Goal: Browse casually: Explore the website without a specific task or goal

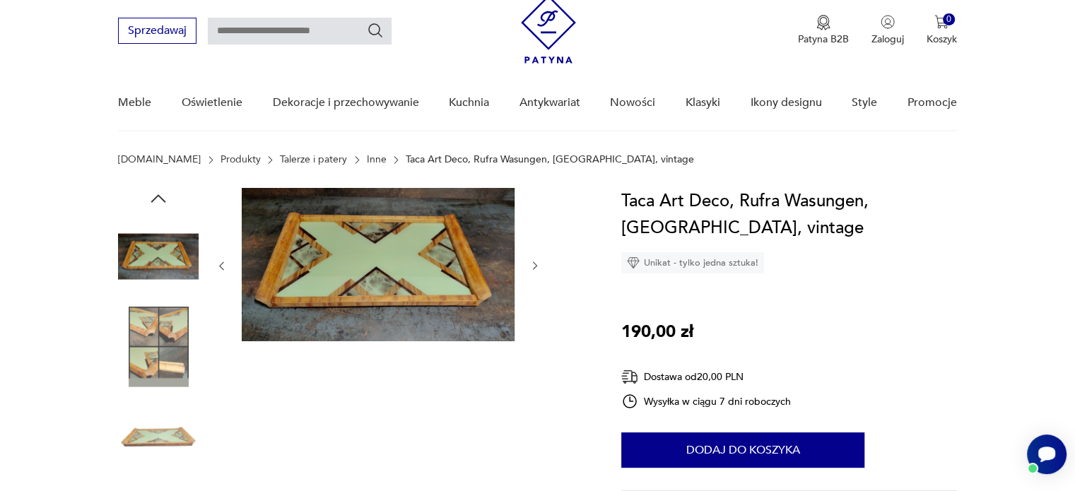
click at [370, 273] on img at bounding box center [378, 264] width 273 height 153
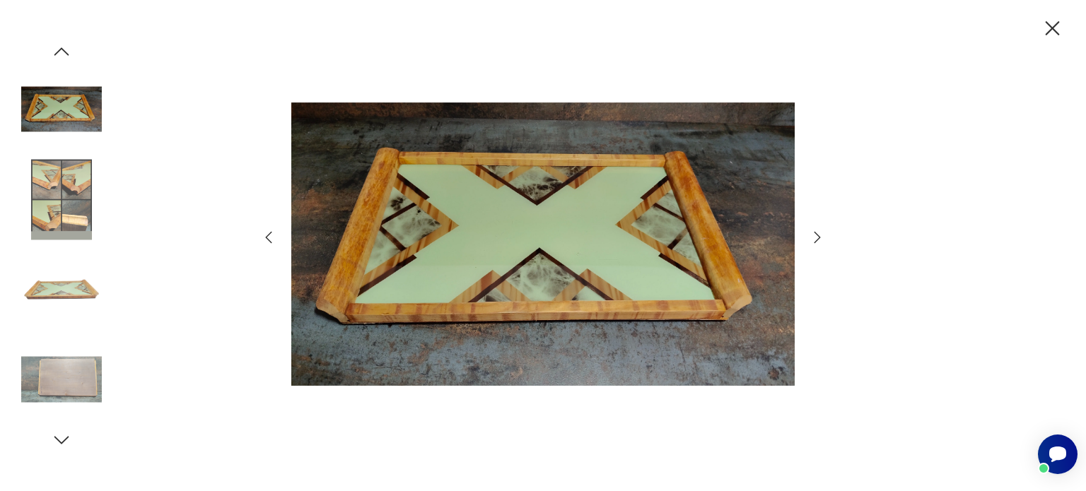
click at [972, 78] on div at bounding box center [543, 245] width 1086 height 491
drag, startPoint x: 964, startPoint y: 90, endPoint x: 955, endPoint y: 119, distance: 31.1
click at [959, 107] on div at bounding box center [543, 245] width 1086 height 491
click at [924, 194] on div at bounding box center [543, 245] width 1086 height 491
click at [853, 19] on div at bounding box center [543, 245] width 1086 height 491
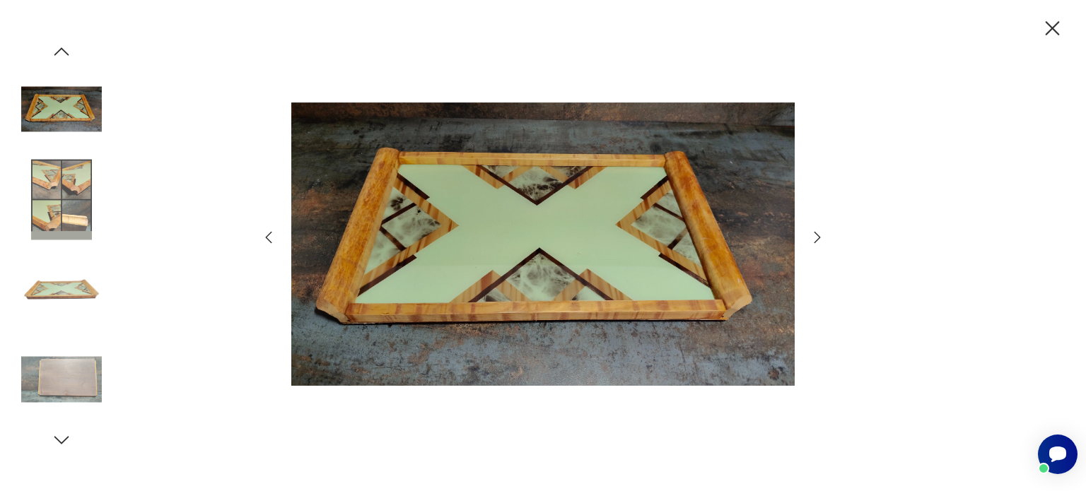
click at [853, 19] on div at bounding box center [543, 245] width 1086 height 491
click at [803, 76] on div at bounding box center [542, 246] width 565 height 396
click at [805, 78] on div at bounding box center [542, 246] width 565 height 396
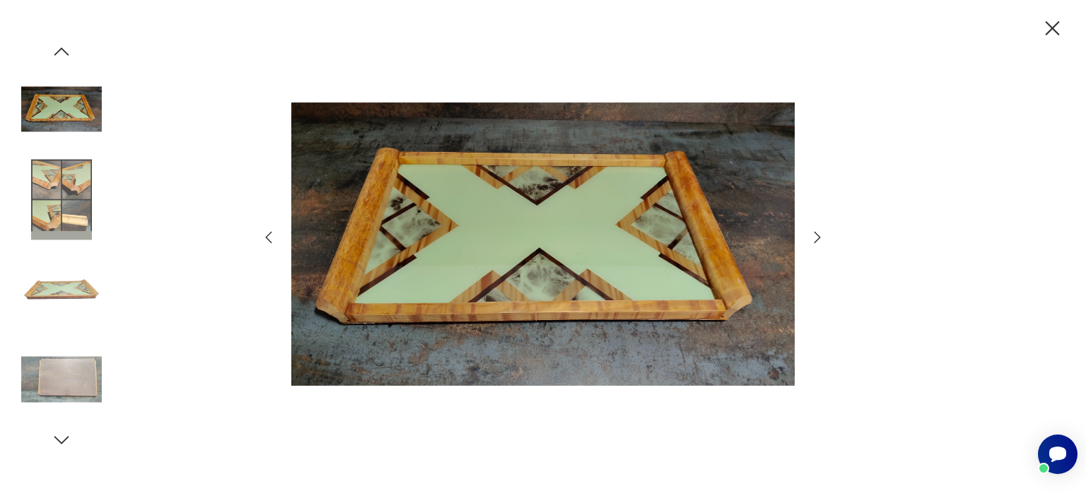
click at [806, 78] on div at bounding box center [542, 246] width 565 height 396
click at [808, 84] on div at bounding box center [542, 246] width 565 height 396
click at [736, 189] on img at bounding box center [542, 244] width 503 height 393
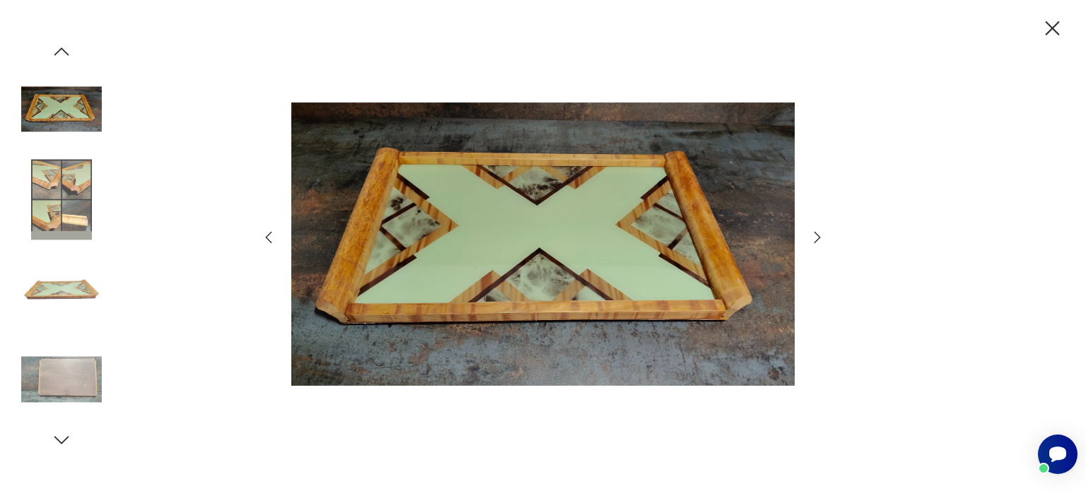
click at [736, 189] on img at bounding box center [542, 244] width 503 height 393
click at [560, 183] on img at bounding box center [542, 244] width 503 height 393
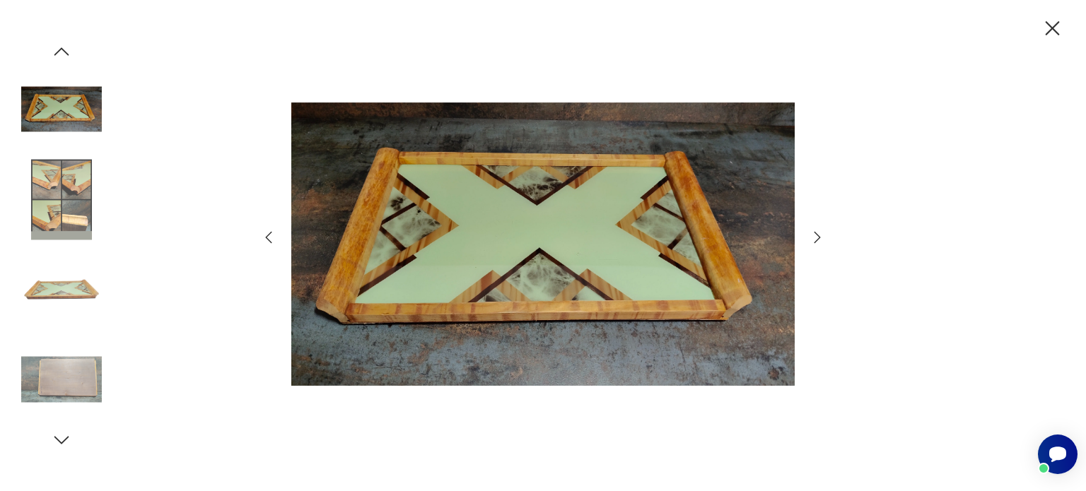
click at [560, 183] on img at bounding box center [542, 244] width 503 height 393
click at [543, 129] on img at bounding box center [542, 244] width 503 height 393
click at [543, 121] on img at bounding box center [542, 244] width 503 height 393
click at [548, 119] on img at bounding box center [542, 244] width 503 height 393
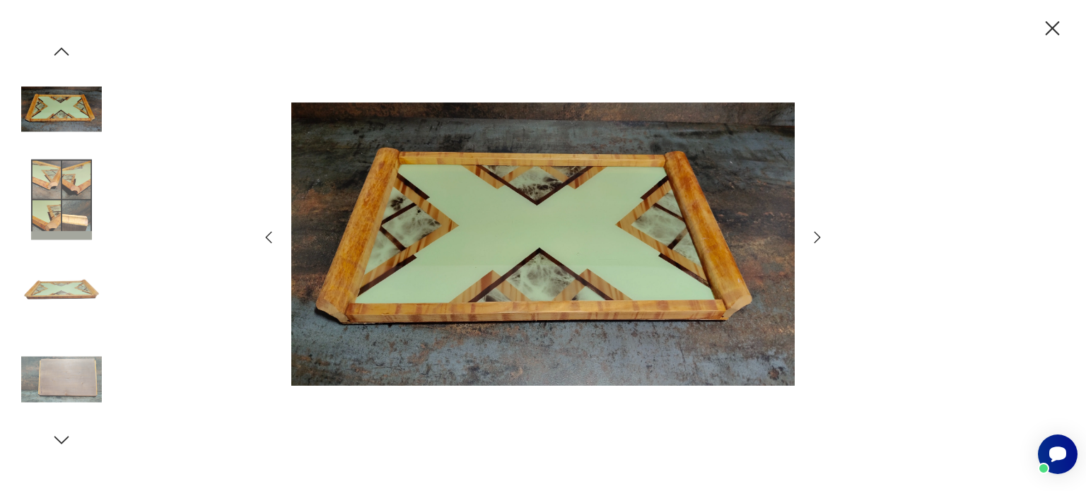
click at [548, 119] on img at bounding box center [542, 244] width 503 height 393
click at [562, 138] on img at bounding box center [542, 244] width 503 height 393
click at [563, 138] on img at bounding box center [542, 244] width 503 height 393
click at [541, 204] on img at bounding box center [542, 244] width 503 height 393
click at [526, 233] on img at bounding box center [542, 244] width 503 height 393
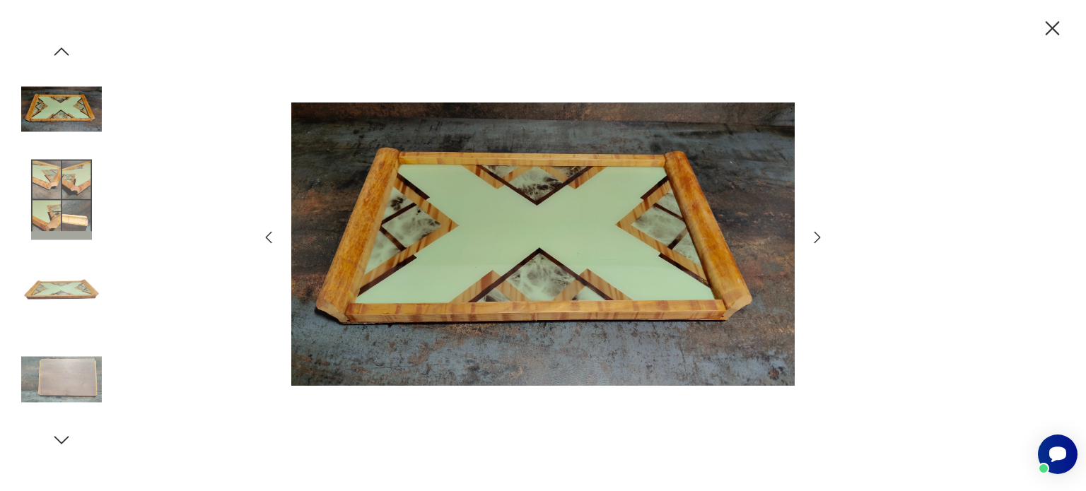
click at [521, 242] on img at bounding box center [542, 244] width 503 height 393
click at [522, 242] on img at bounding box center [542, 244] width 503 height 393
click at [531, 239] on img at bounding box center [542, 244] width 503 height 393
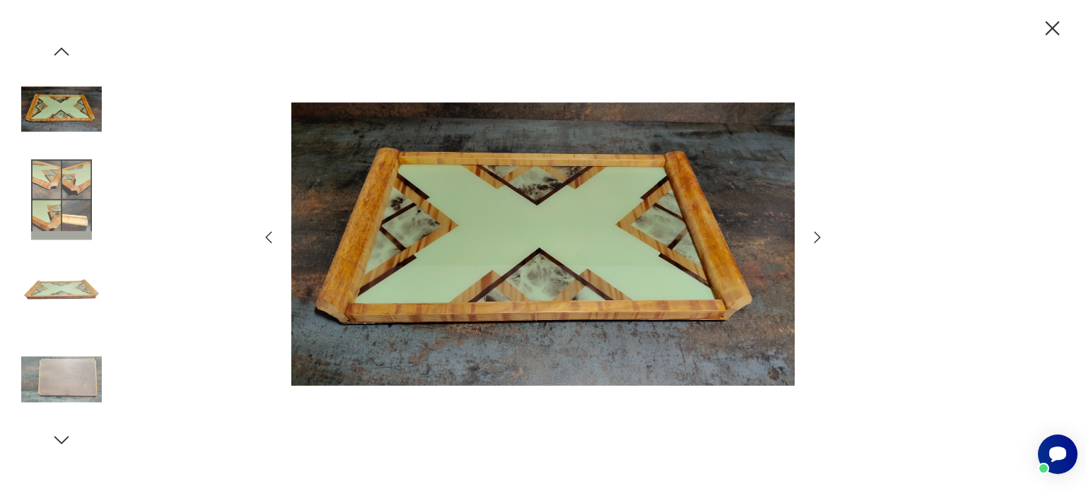
click at [537, 237] on img at bounding box center [542, 244] width 503 height 393
click at [543, 230] on img at bounding box center [542, 244] width 503 height 393
click at [547, 228] on img at bounding box center [542, 244] width 503 height 393
click at [547, 229] on img at bounding box center [542, 244] width 503 height 393
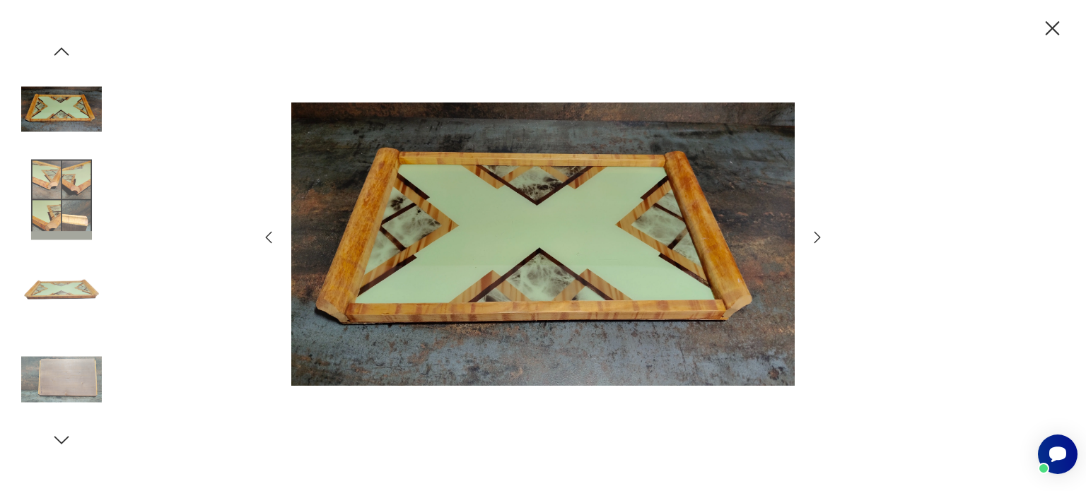
click at [548, 230] on img at bounding box center [542, 244] width 503 height 393
click at [71, 375] on img at bounding box center [61, 379] width 81 height 81
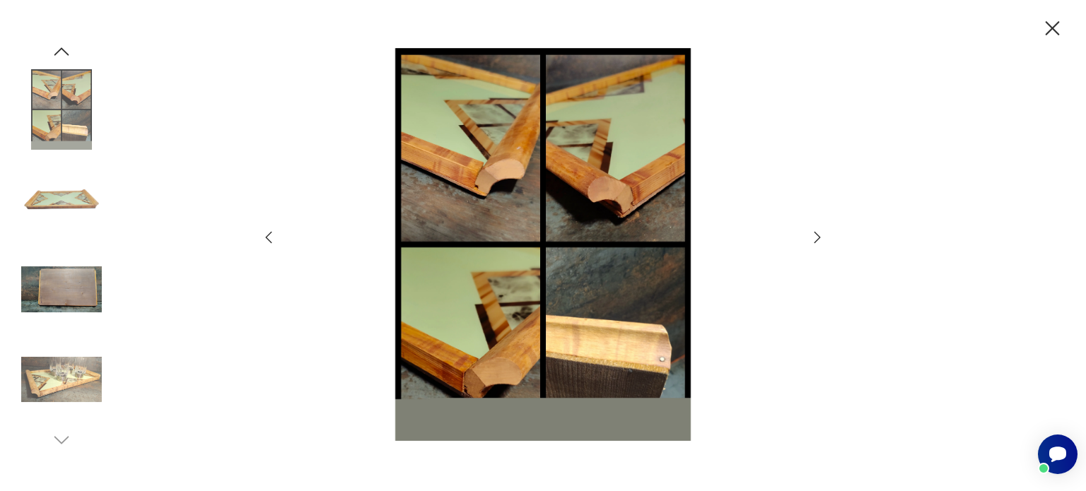
click at [71, 375] on img at bounding box center [61, 379] width 81 height 81
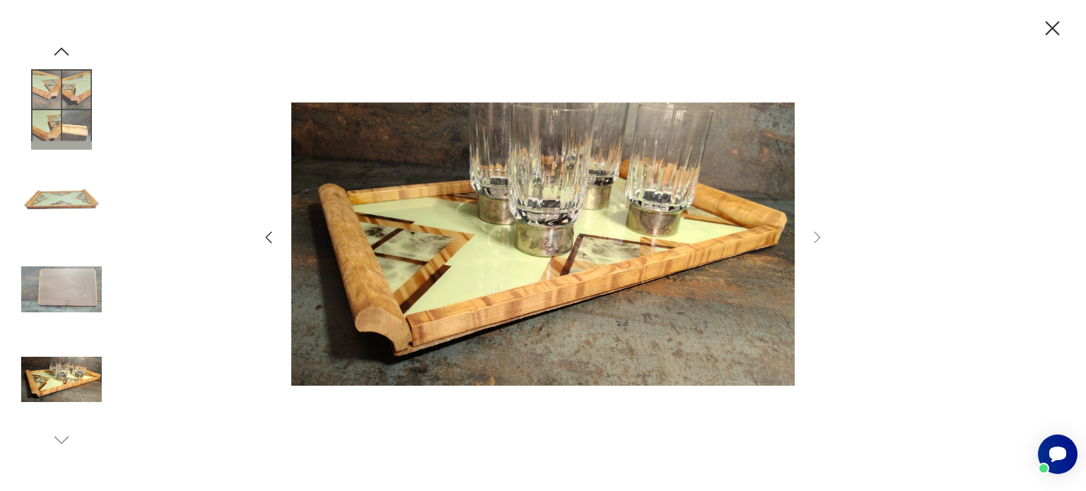
click at [62, 290] on img at bounding box center [61, 289] width 81 height 81
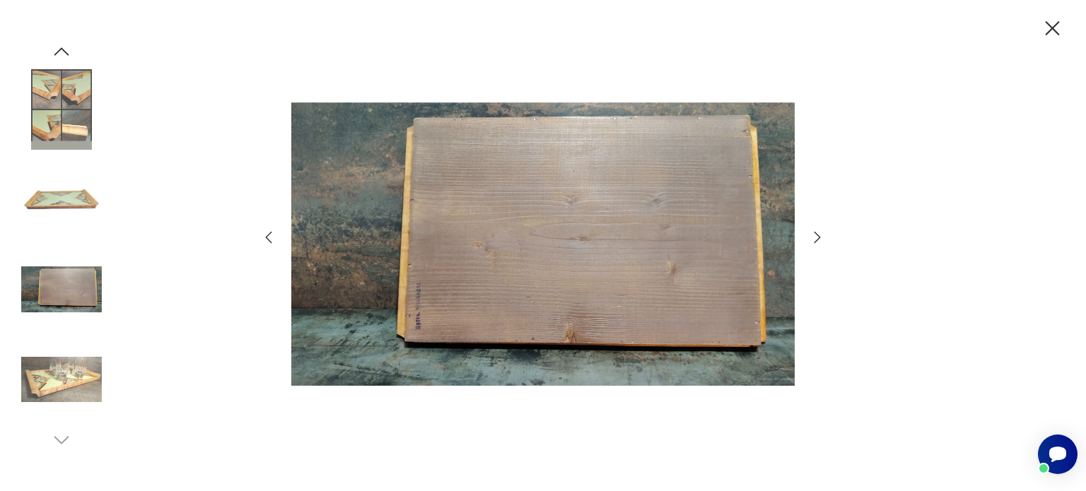
click at [55, 385] on img at bounding box center [61, 379] width 81 height 81
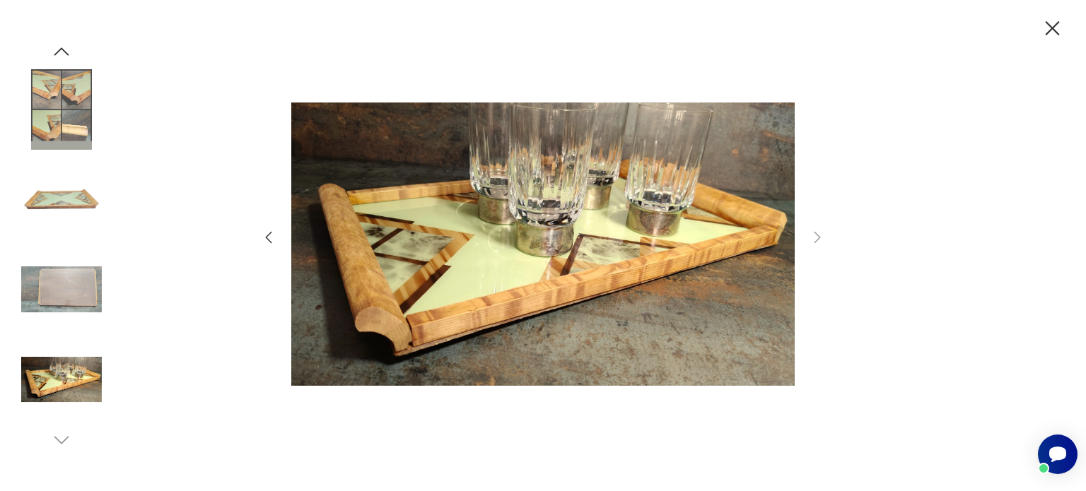
click at [61, 91] on img at bounding box center [61, 109] width 81 height 81
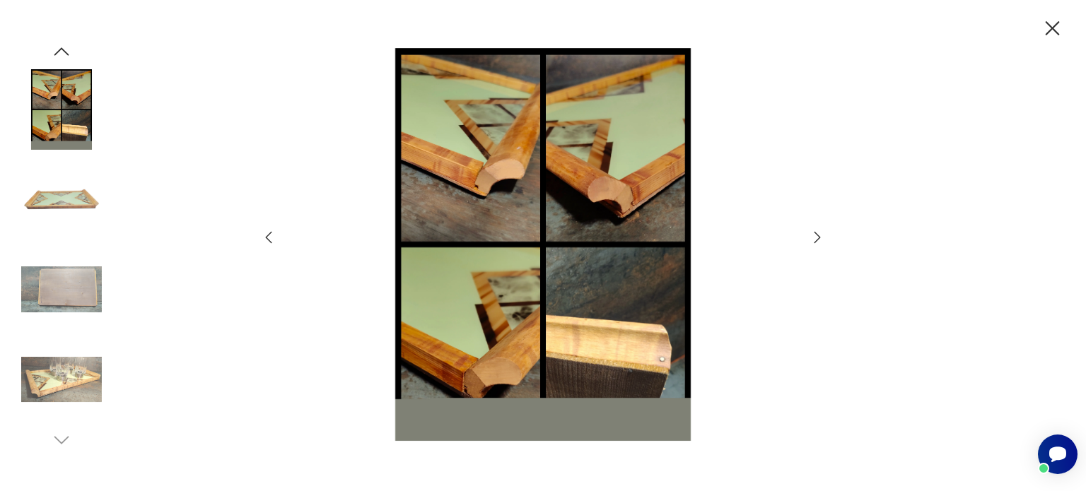
click at [65, 197] on img at bounding box center [61, 199] width 81 height 81
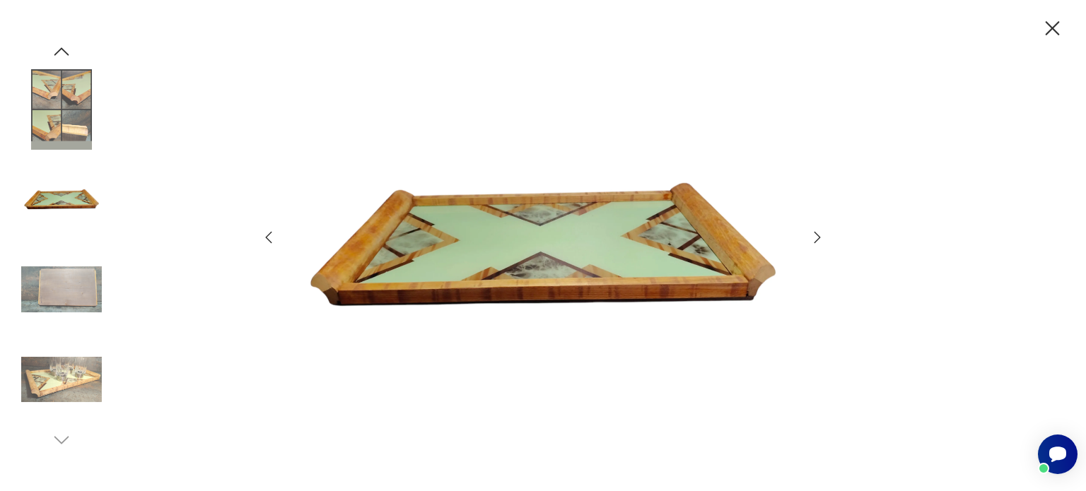
click at [73, 194] on img at bounding box center [61, 199] width 81 height 81
click at [66, 53] on icon "button" at bounding box center [61, 51] width 15 height 8
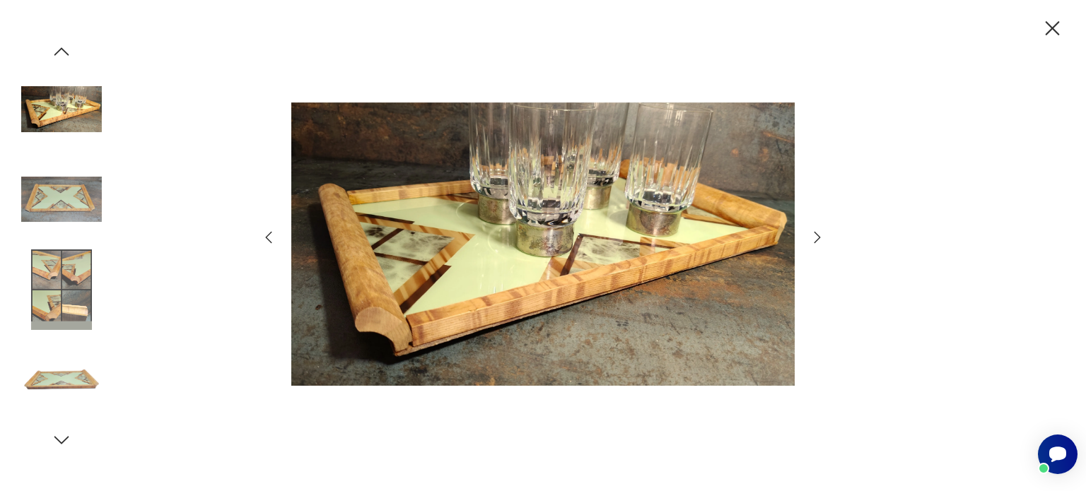
click at [65, 196] on img at bounding box center [61, 199] width 81 height 81
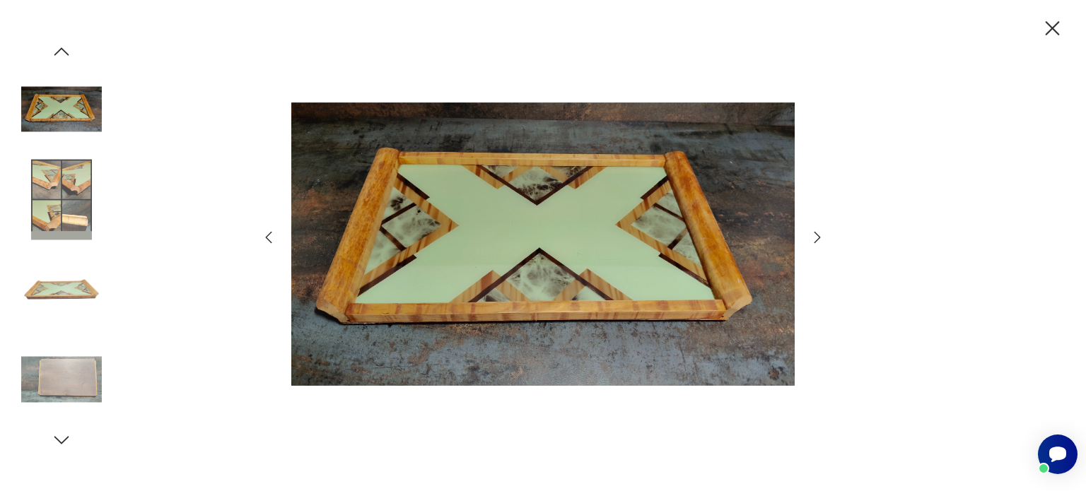
click at [750, 160] on img at bounding box center [542, 244] width 503 height 393
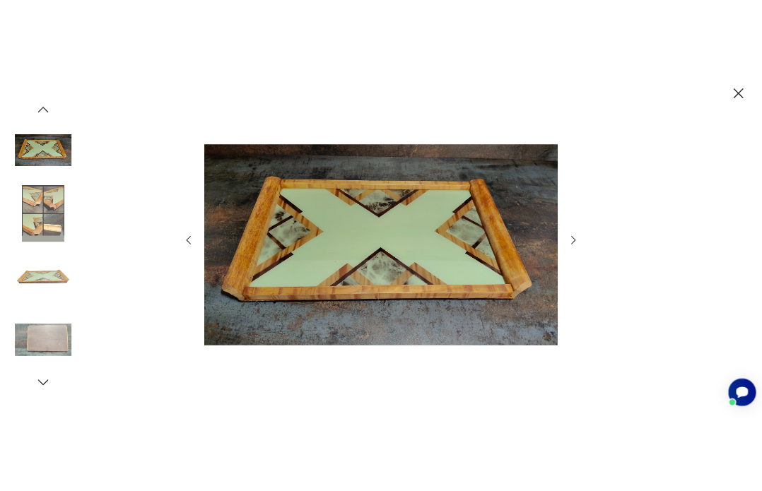
scroll to position [47, 0]
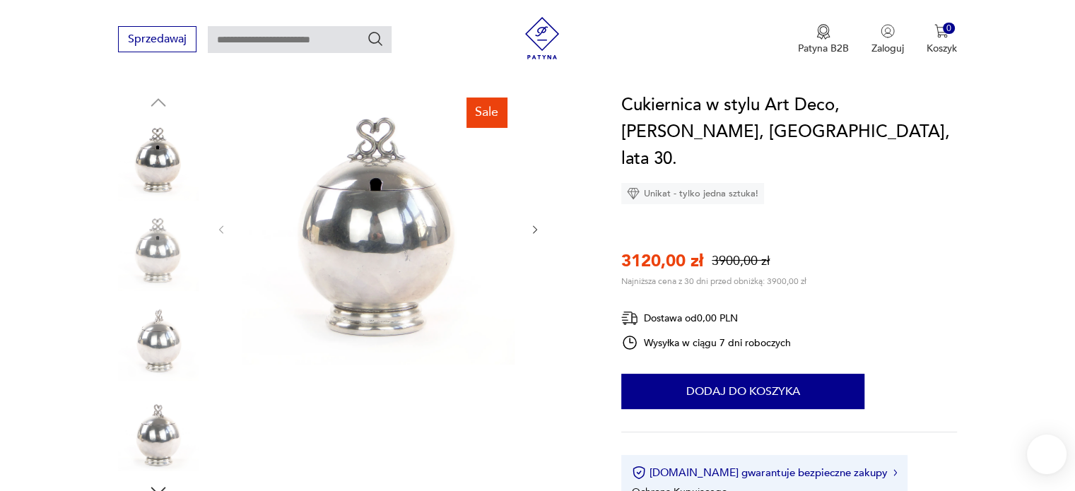
click at [429, 220] on img at bounding box center [378, 228] width 273 height 273
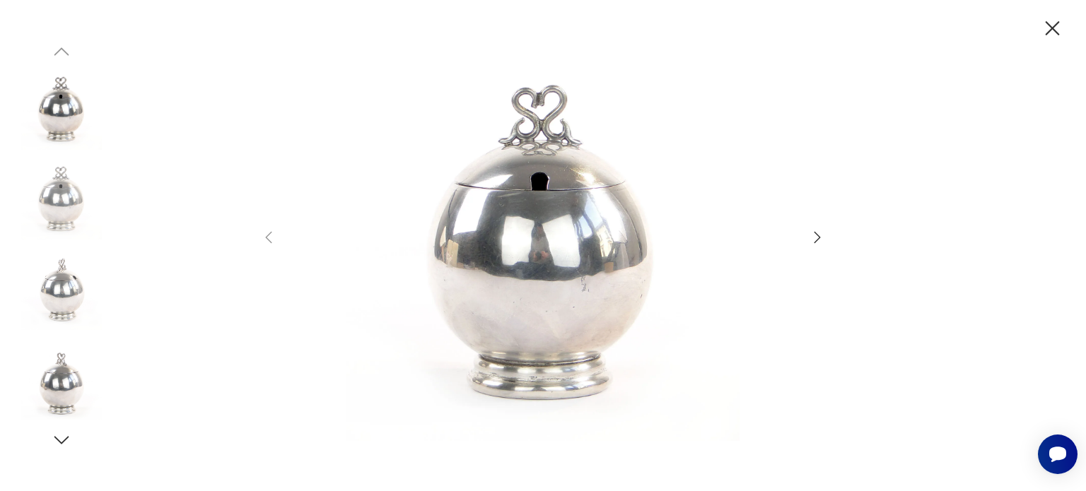
drag, startPoint x: 598, startPoint y: 228, endPoint x: 608, endPoint y: 252, distance: 25.3
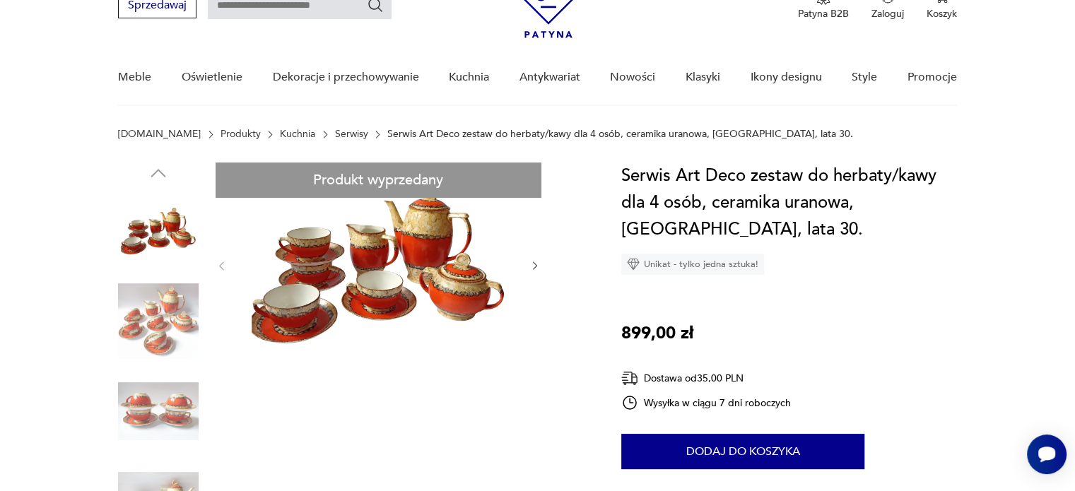
click at [408, 282] on img at bounding box center [378, 265] width 273 height 204
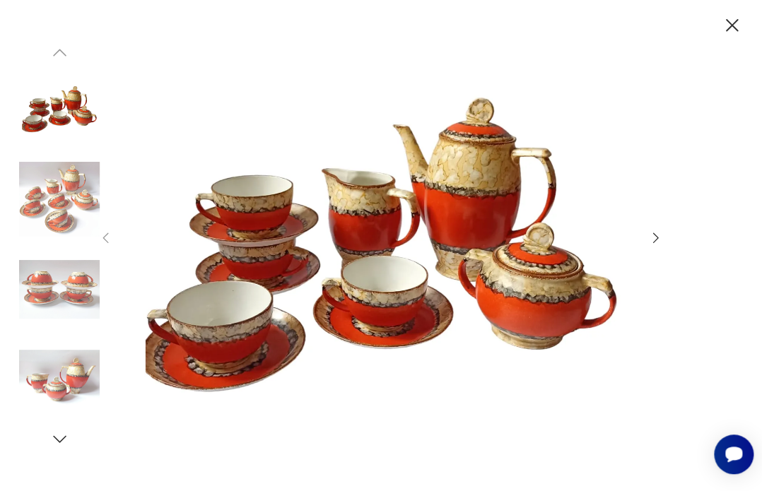
click at [733, 22] on icon "button" at bounding box center [732, 25] width 23 height 23
